Goal: Contribute content: Contribute content

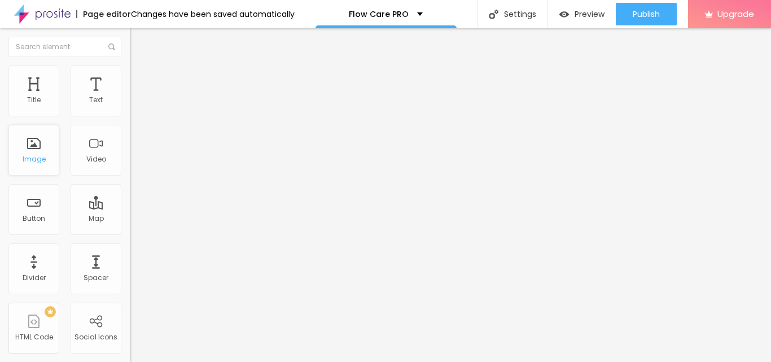
click at [26, 155] on div "Image" at bounding box center [34, 159] width 23 height 8
click at [130, 97] on span "Add image" at bounding box center [153, 93] width 46 height 10
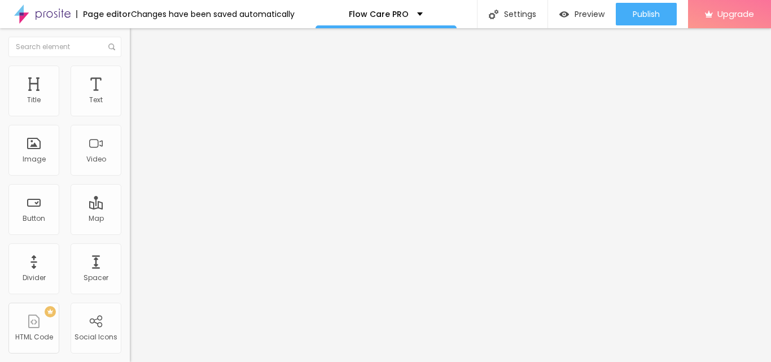
click at [130, 232] on input "https://" at bounding box center [198, 225] width 136 height 11
paste input "nutrazeon.com/FlowCarePRO"
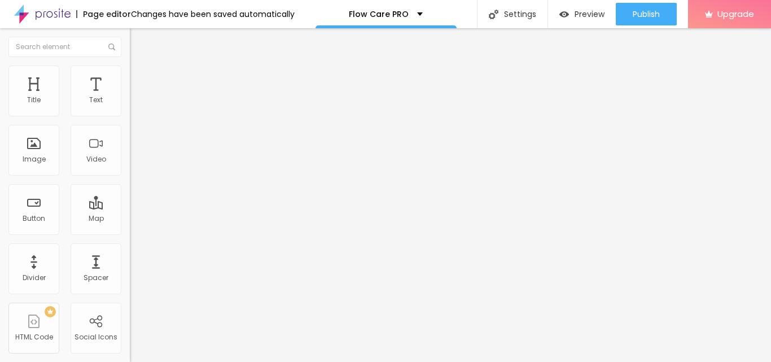
scroll to position [0, 24]
type input "https://nutrazeon.com/FlowCarePRO"
click at [130, 213] on div "Link" at bounding box center [195, 210] width 130 height 7
click at [138, 38] on div "Edit Image" at bounding box center [167, 41] width 59 height 9
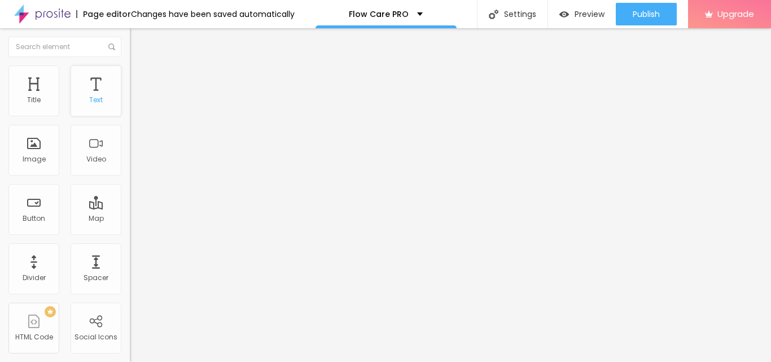
click at [80, 90] on div "Text" at bounding box center [96, 90] width 51 height 51
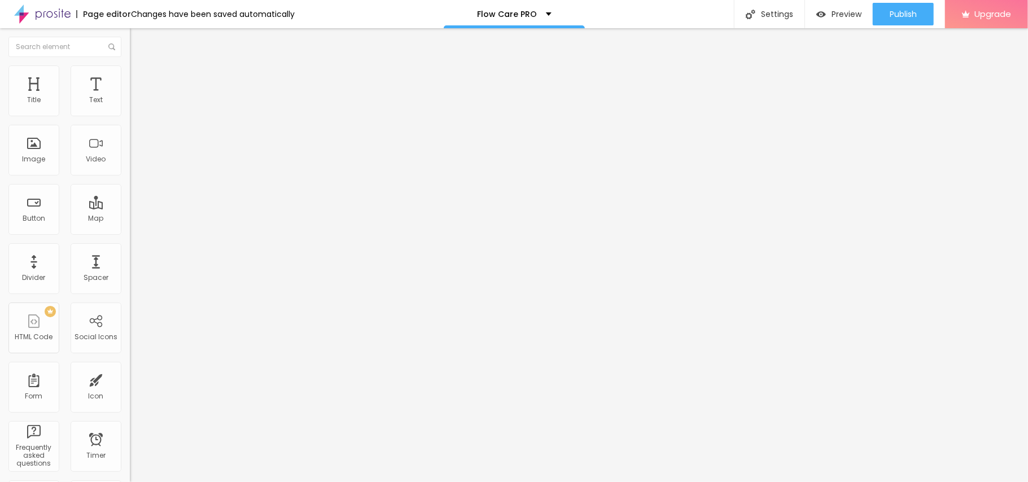
click at [136, 104] on icon "button" at bounding box center [138, 101] width 5 height 5
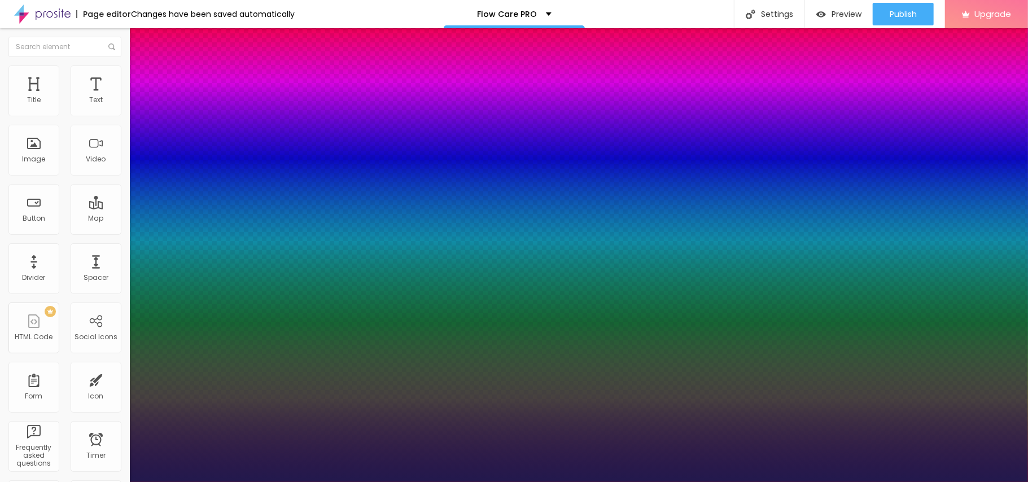
type input "1"
click at [59, 361] on div at bounding box center [514, 482] width 1028 height 0
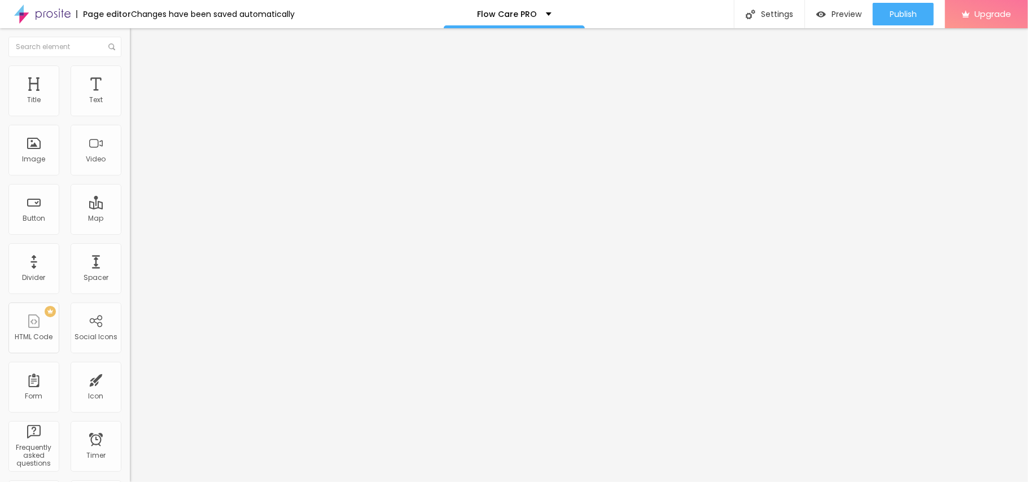
click at [138, 37] on img "button" at bounding box center [142, 41] width 9 height 9
click at [138, 43] on img "button" at bounding box center [142, 40] width 9 height 9
click at [76, 89] on div "Text" at bounding box center [96, 90] width 51 height 51
click at [771, 16] on span "Publish" at bounding box center [903, 14] width 27 height 9
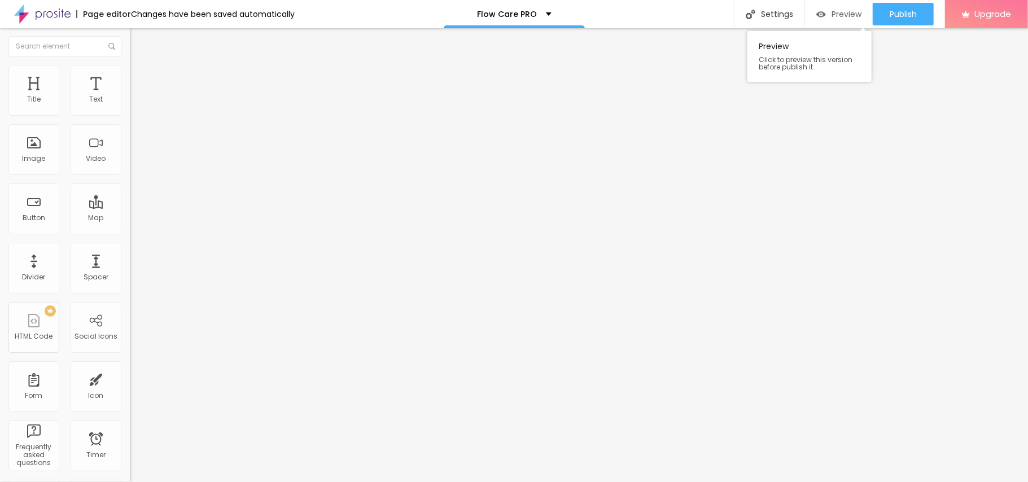
click at [771, 19] on div "Preview" at bounding box center [838, 14] width 45 height 23
click at [130, 97] on span "Add image" at bounding box center [153, 93] width 46 height 10
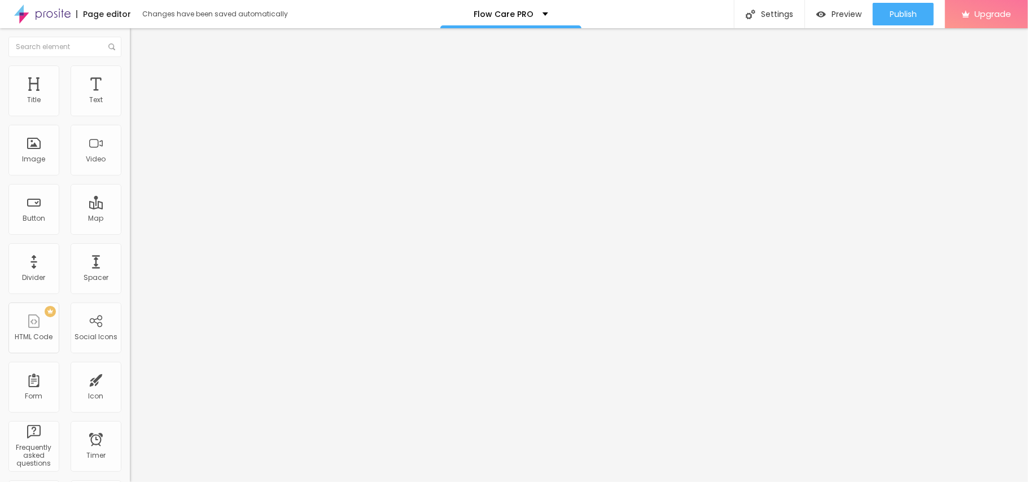
click at [138, 45] on img "button" at bounding box center [142, 41] width 9 height 9
click at [93, 93] on div "Text" at bounding box center [96, 90] width 51 height 51
click at [138, 37] on div "Edit Text" at bounding box center [163, 41] width 51 height 9
click at [913, 16] on span "Publish" at bounding box center [903, 14] width 27 height 9
click at [838, 6] on div "Preview" at bounding box center [838, 14] width 45 height 23
